Goal: Task Accomplishment & Management: Use online tool/utility

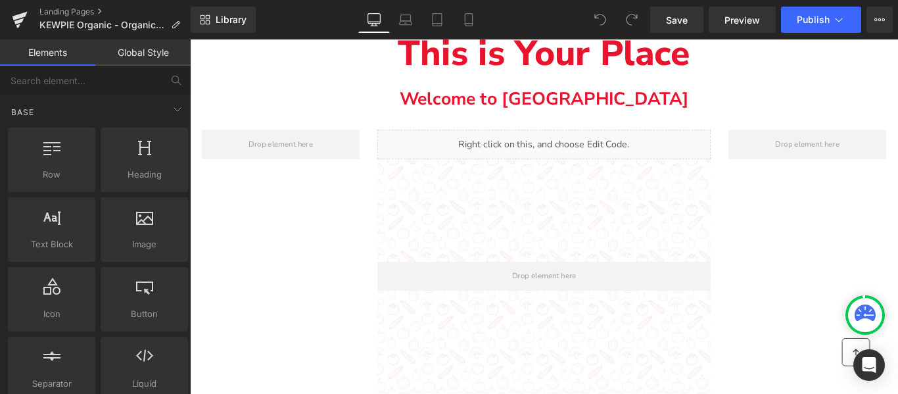
scroll to position [2498, 0]
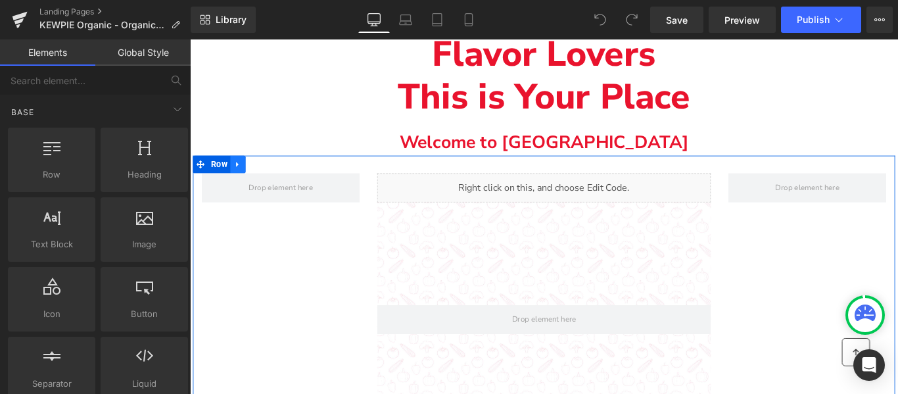
click at [240, 178] on icon "Main content" at bounding box center [243, 180] width 9 height 10
click at [277, 180] on icon "Main content" at bounding box center [278, 179] width 9 height 9
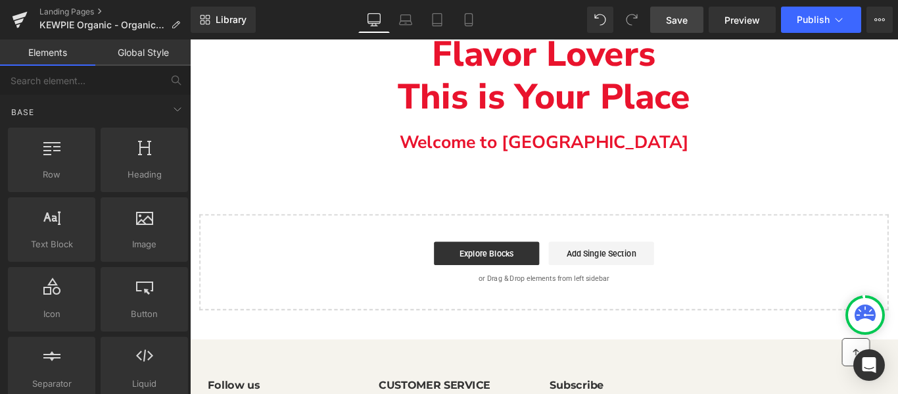
click at [688, 23] on span "Save" at bounding box center [677, 20] width 22 height 14
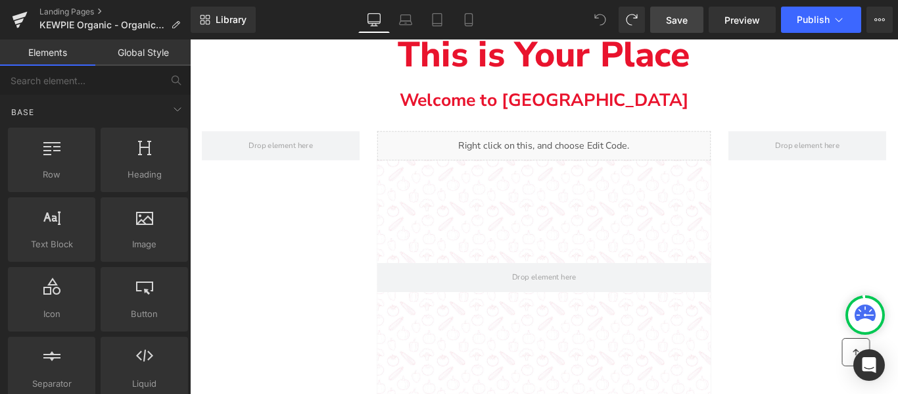
scroll to position [2507, 0]
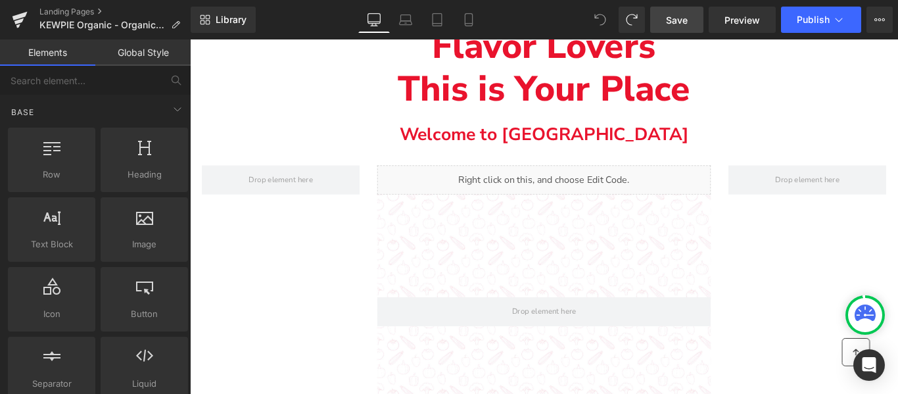
click at [687, 18] on span "Save" at bounding box center [677, 20] width 22 height 14
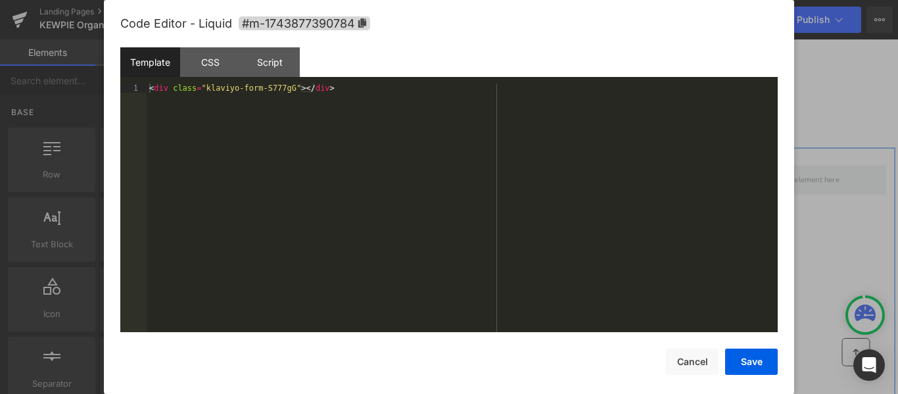
click at [606, 188] on icon "Main content" at bounding box center [602, 191] width 7 height 7
click at [690, 361] on button "Cancel" at bounding box center [692, 362] width 53 height 26
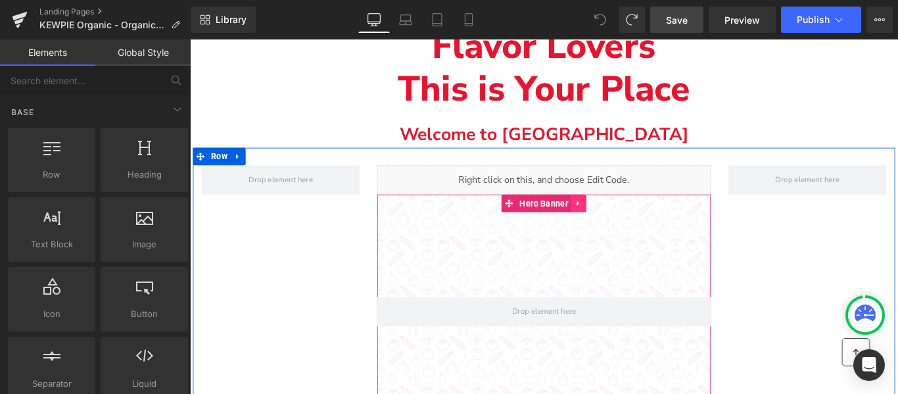
click at [624, 222] on icon "Main content" at bounding box center [627, 224] width 9 height 10
click at [635, 224] on icon "Main content" at bounding box center [635, 224] width 9 height 10
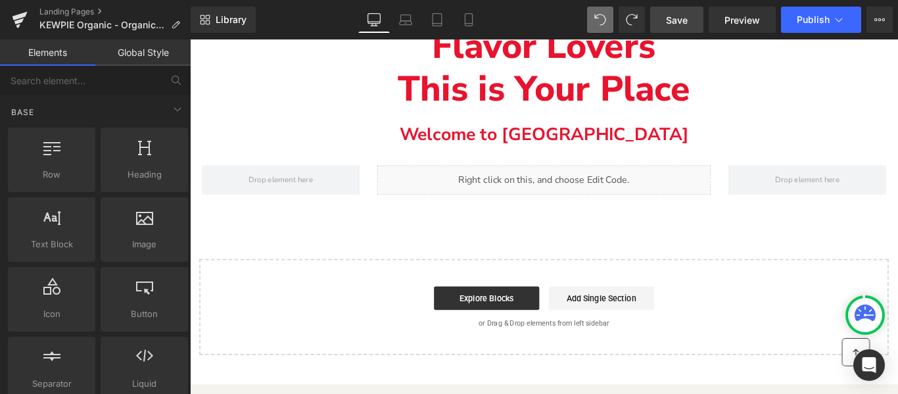
click at [689, 24] on link "Save" at bounding box center [676, 20] width 53 height 26
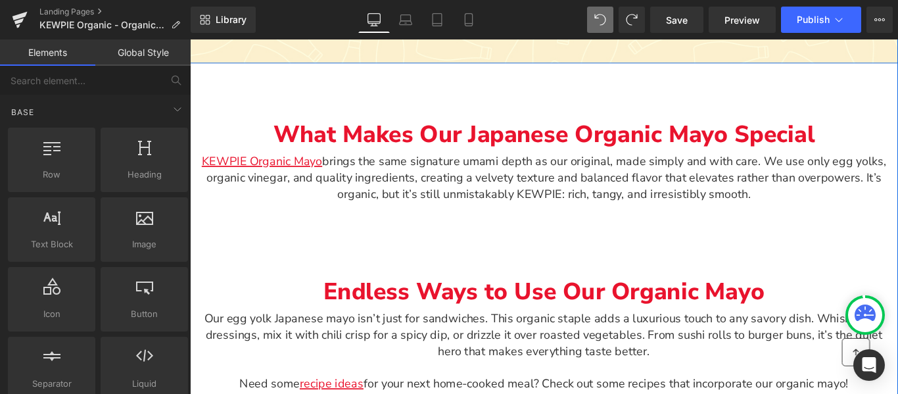
scroll to position [965, 0]
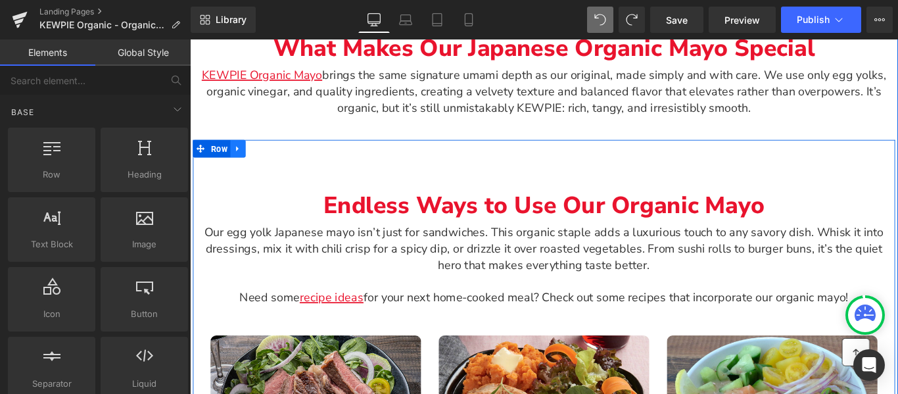
click at [243, 160] on icon "Main content" at bounding box center [243, 163] width 9 height 10
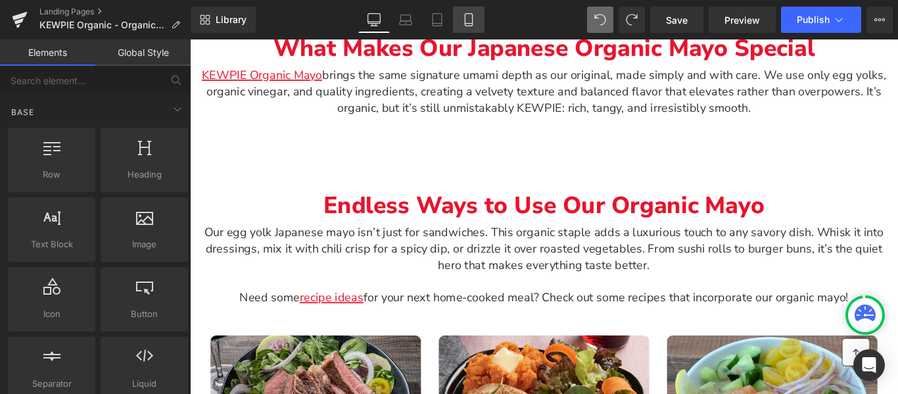
click at [464, 16] on icon at bounding box center [468, 19] width 13 height 13
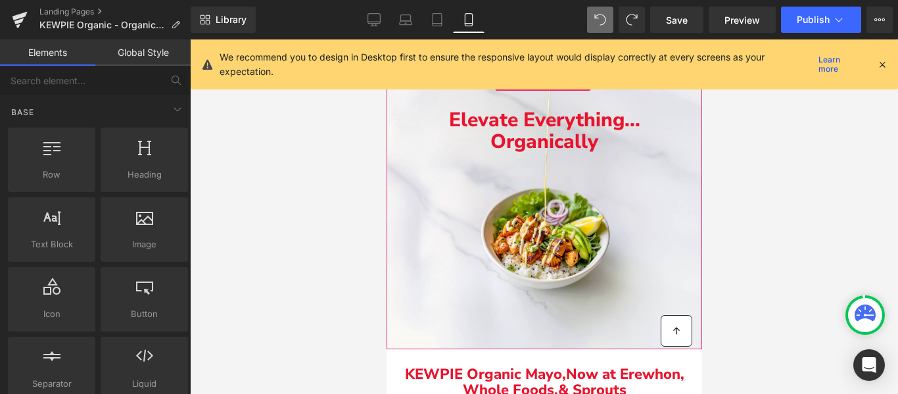
scroll to position [132, 0]
